Goal: Transaction & Acquisition: Subscribe to service/newsletter

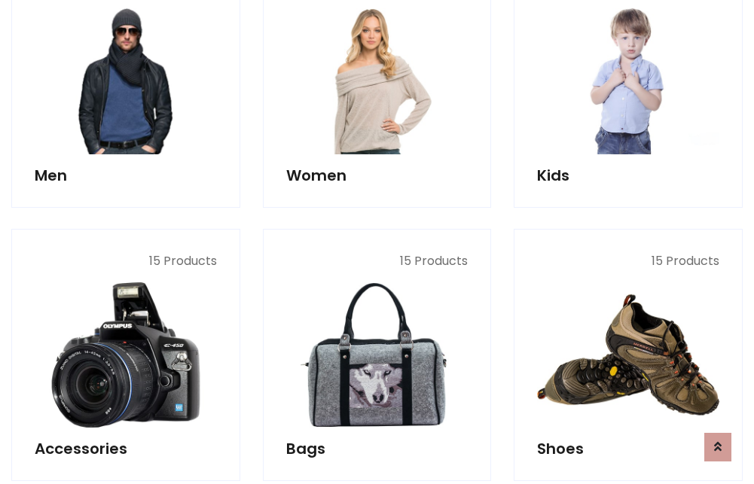
scroll to position [1092, 0]
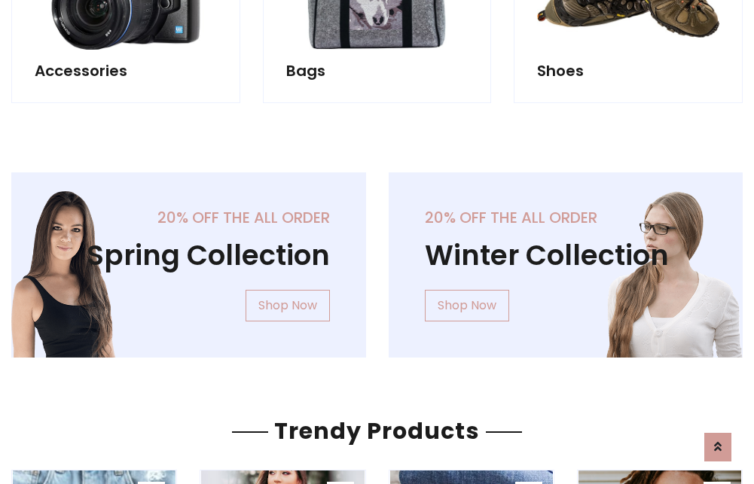
click at [377, 259] on div "20% off the all order Winter Collection Shop Now" at bounding box center [565, 276] width 377 height 209
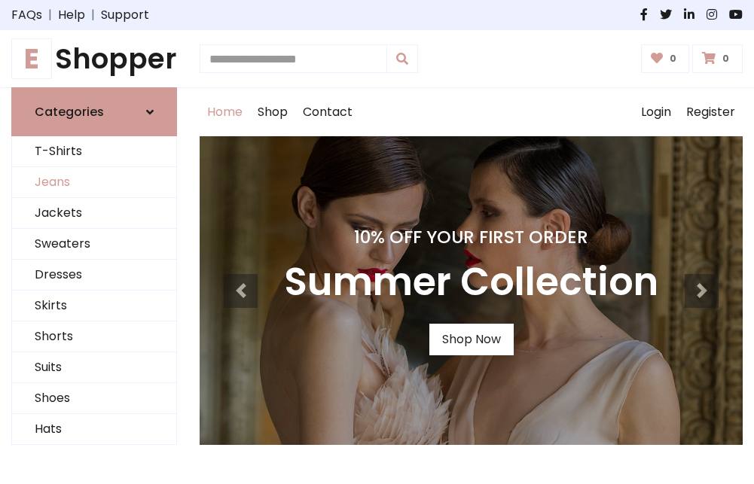
click at [94, 183] on link "Jeans" at bounding box center [94, 182] width 164 height 31
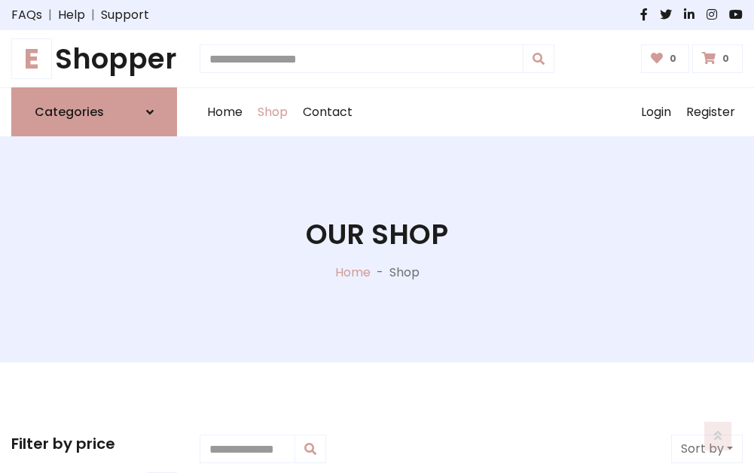
scroll to position [475, 0]
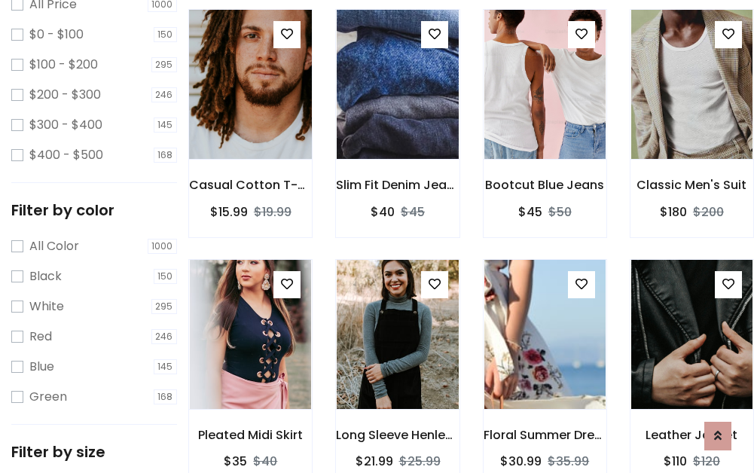
click at [250, 117] on img at bounding box center [250, 84] width 145 height 361
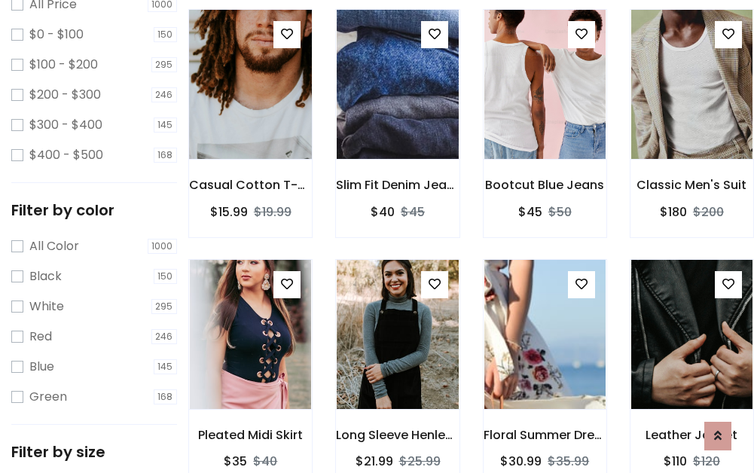
scroll to position [442, 0]
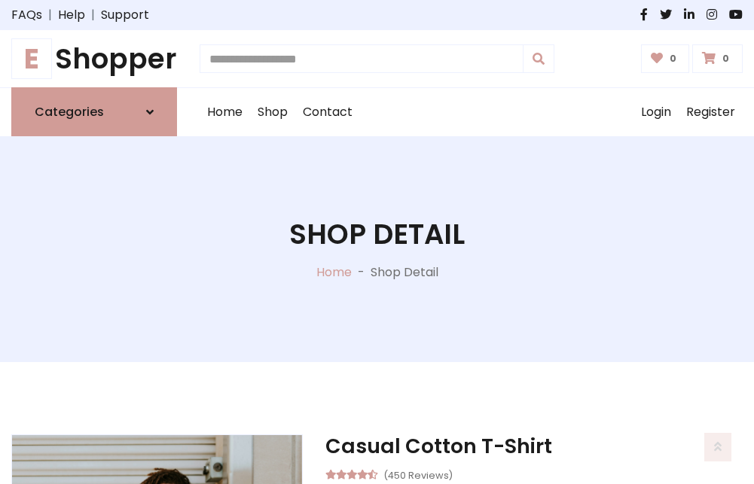
scroll to position [162, 0]
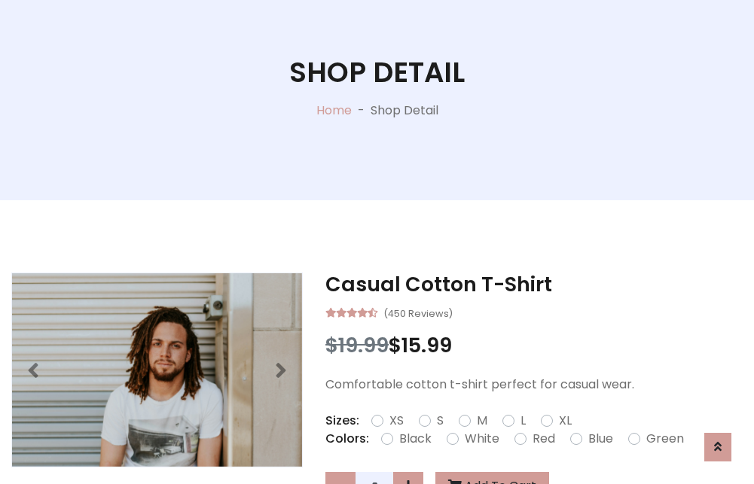
click at [541, 439] on label "Red" at bounding box center [543, 439] width 23 height 18
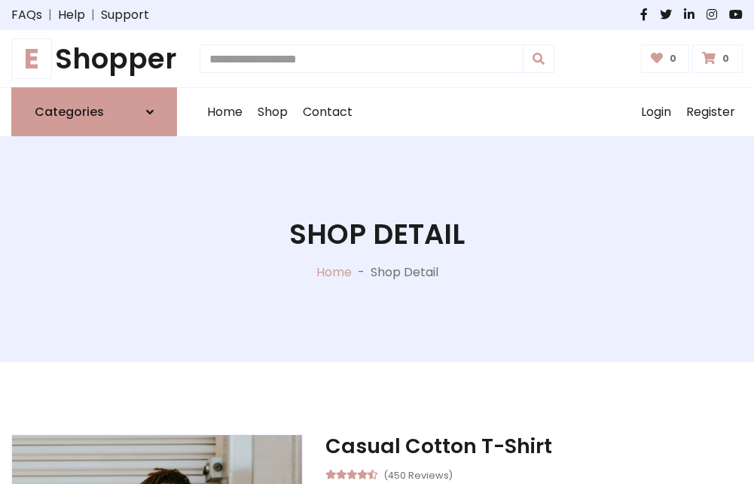
scroll to position [162, 0]
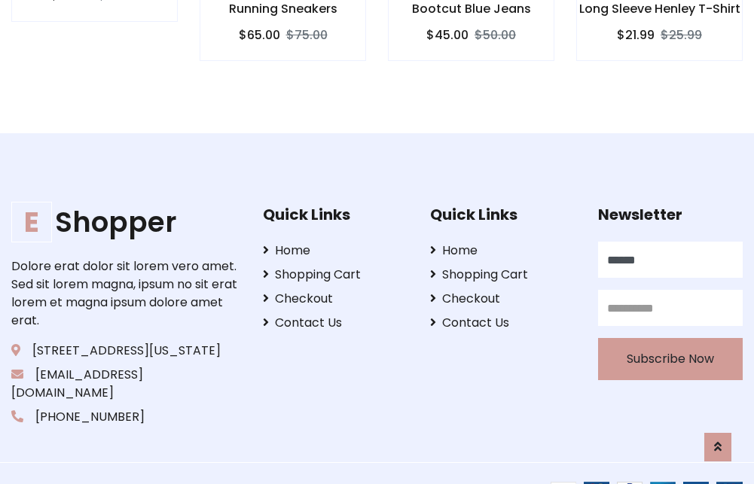
type input "******"
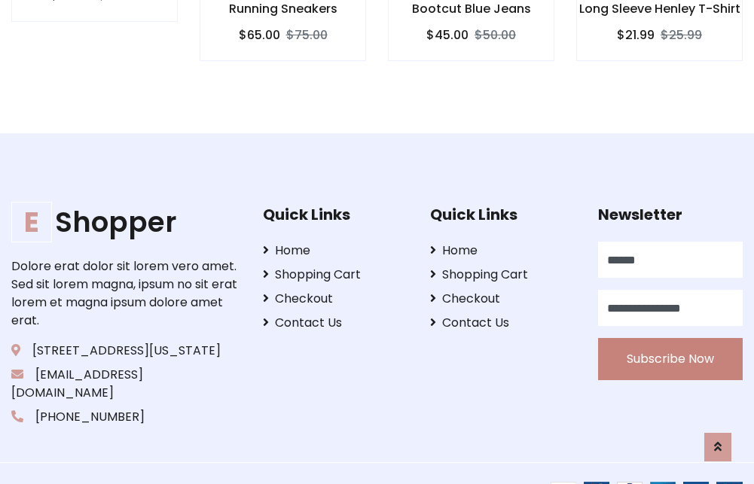
type input "**********"
click at [669, 341] on button "Subscribe Now" at bounding box center [670, 359] width 145 height 42
